Goal: Transaction & Acquisition: Purchase product/service

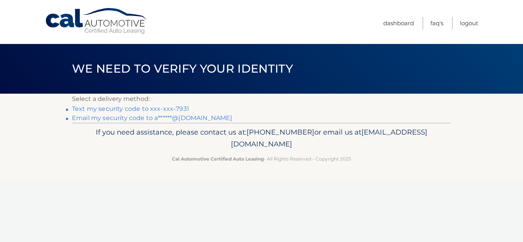
click at [139, 109] on link "Text my security code to xxx-xxx-7931" at bounding box center [130, 108] width 117 height 7
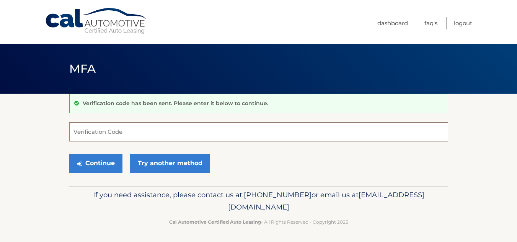
click at [104, 136] on input "Verification Code" at bounding box center [258, 132] width 379 height 19
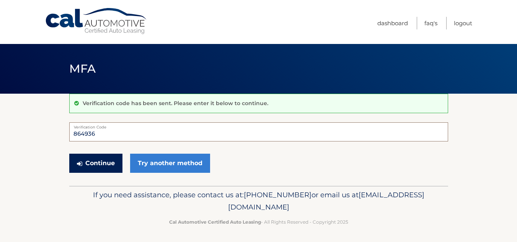
type input "864936"
click at [109, 162] on button "Continue" at bounding box center [95, 163] width 53 height 19
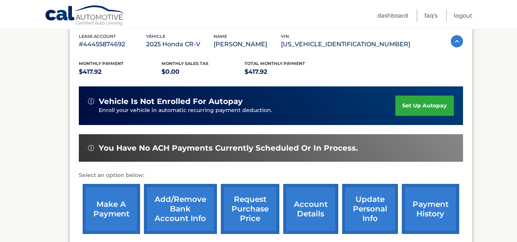
scroll to position [136, 0]
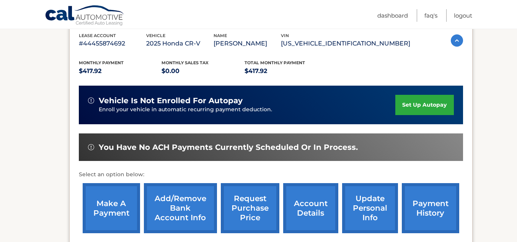
click at [119, 205] on link "make a payment" at bounding box center [111, 208] width 57 height 50
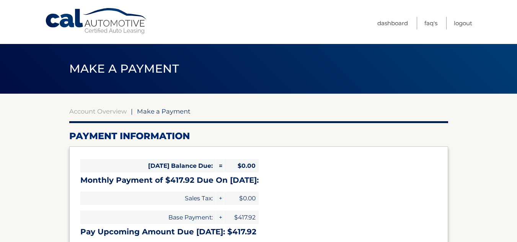
select select "NmYxZGFmOTctZTNkNi00YjRjLWE0MzYtN2QyNmY0YjczZDFh"
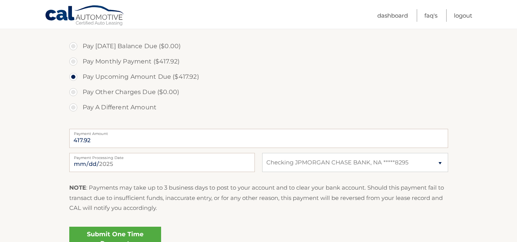
scroll to position [243, 0]
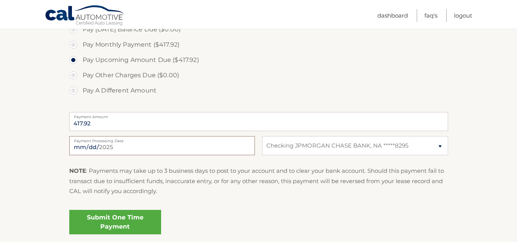
click at [147, 152] on input "2025-08-29" at bounding box center [162, 145] width 186 height 19
type input "2025-09-01"
click at [203, 213] on div "Submit One Time Payment" at bounding box center [258, 221] width 379 height 28
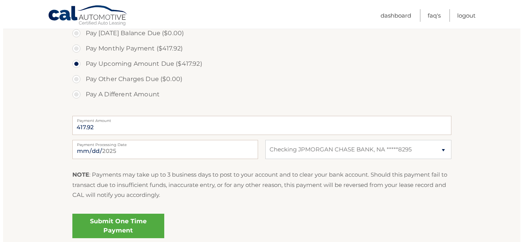
scroll to position [273, 0]
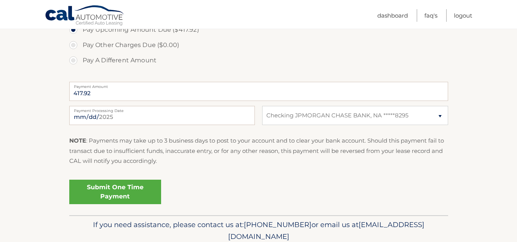
click at [138, 185] on link "Submit One Time Payment" at bounding box center [115, 192] width 92 height 25
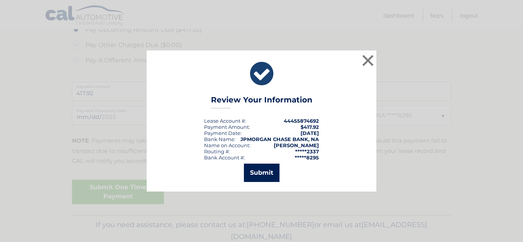
click at [262, 174] on button "Submit" at bounding box center [262, 173] width 36 height 18
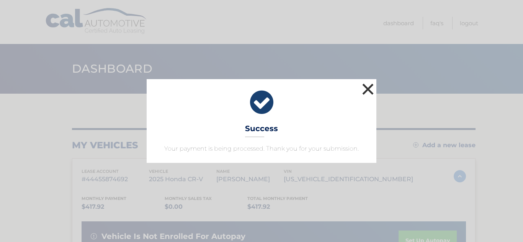
click at [370, 85] on button "×" at bounding box center [367, 89] width 15 height 15
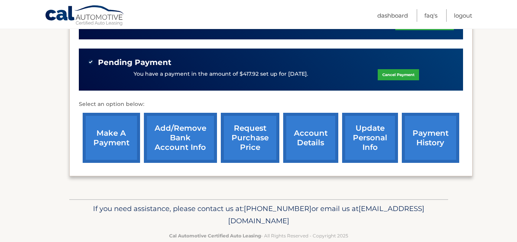
scroll to position [221, 0]
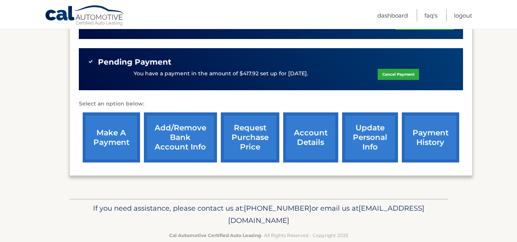
click at [314, 136] on link "account details" at bounding box center [310, 138] width 55 height 50
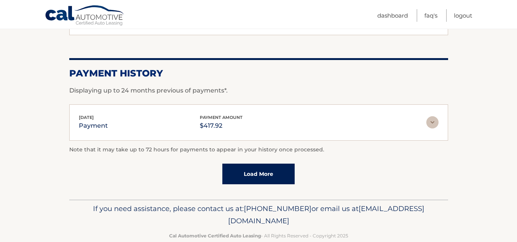
scroll to position [608, 0]
